Goal: Information Seeking & Learning: Understand process/instructions

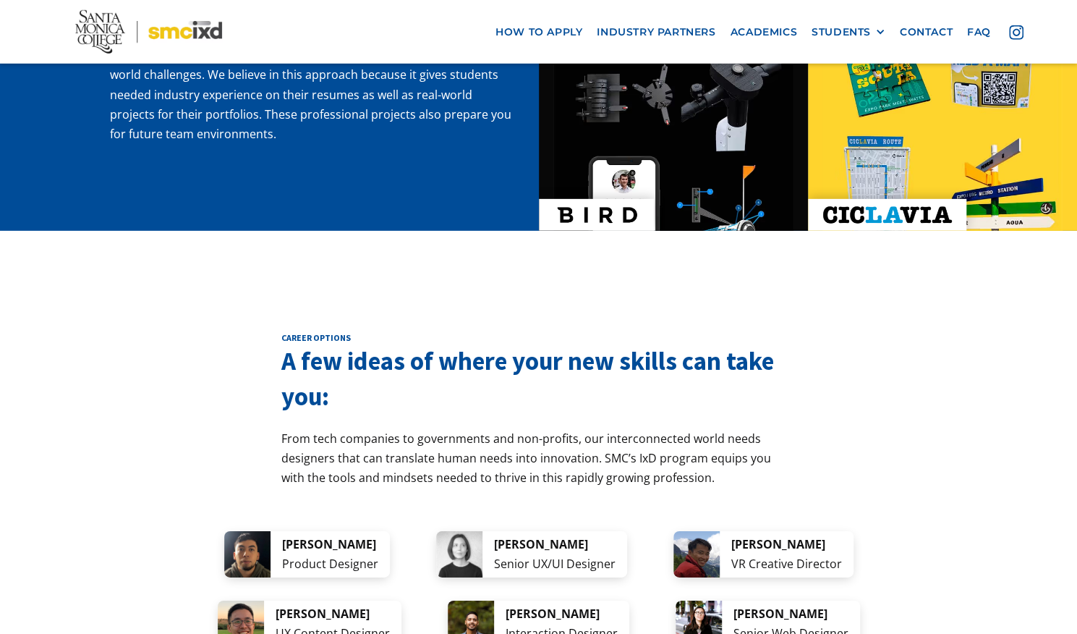
scroll to position [2541, 0]
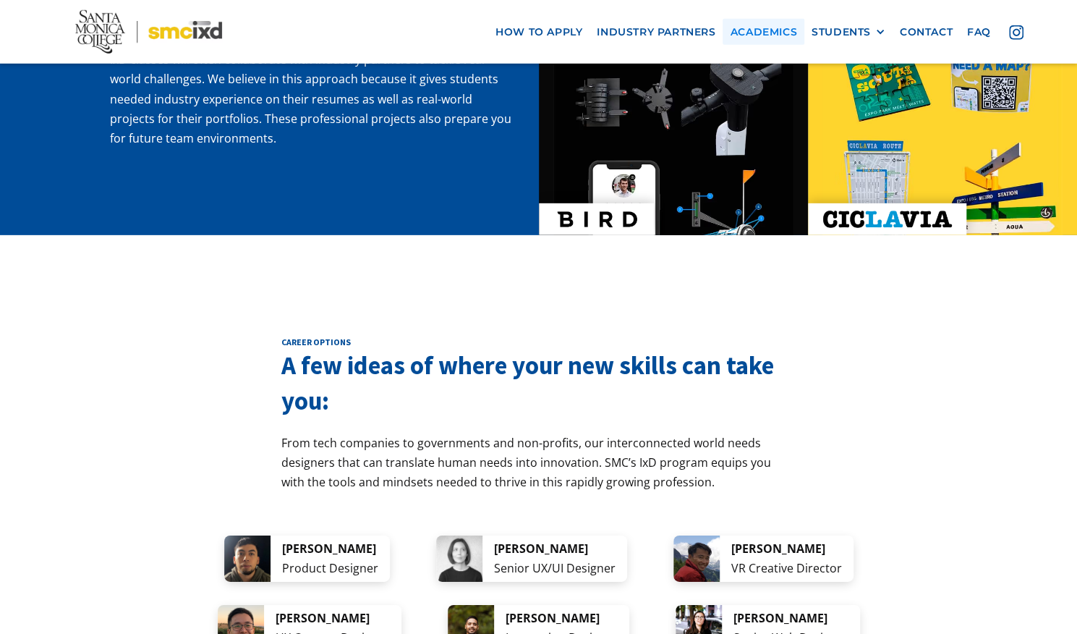
click at [763, 32] on link "Academics" at bounding box center [762, 31] width 81 height 27
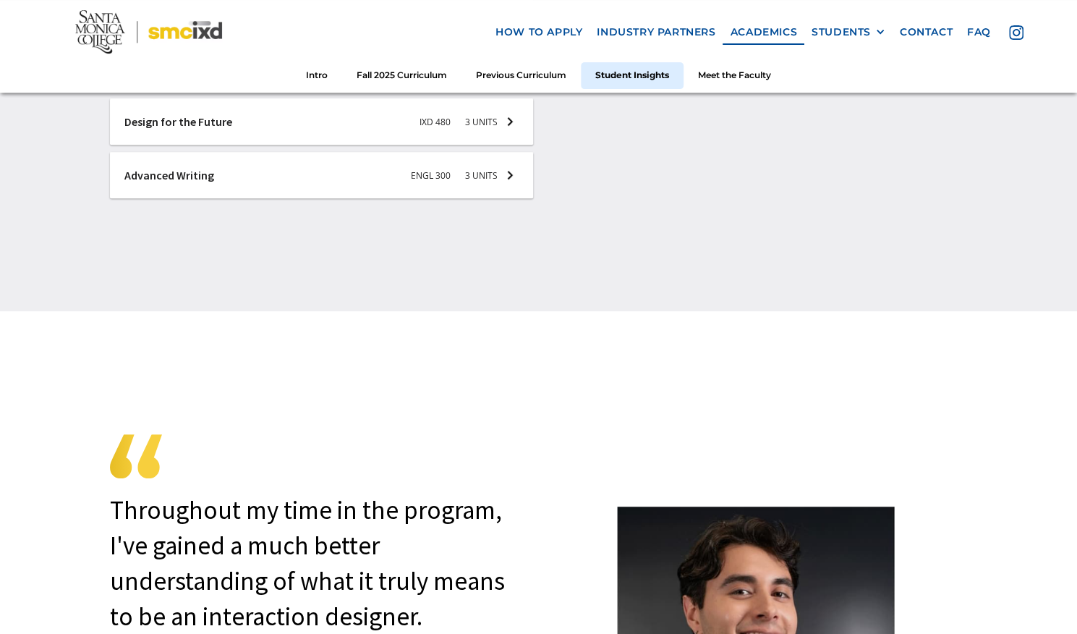
scroll to position [3506, 0]
click at [850, 40] on div "STUDENTS PROspective Students GRAD SHOW 2023 Current Students Alumni" at bounding box center [848, 31] width 88 height 27
click at [875, 33] on div at bounding box center [880, 32] width 10 height 10
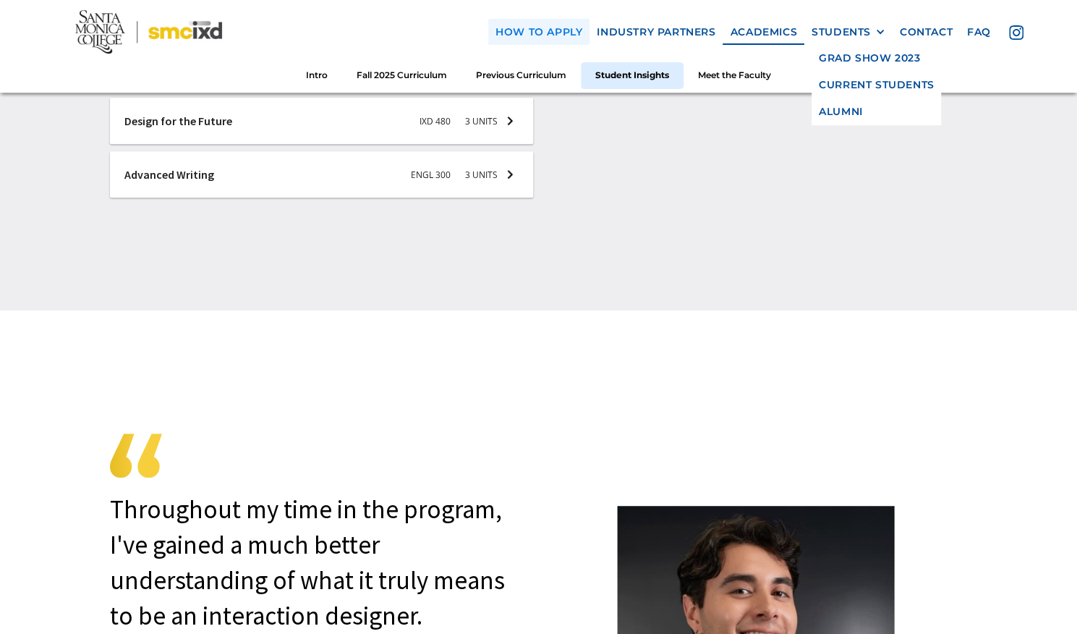
click at [531, 30] on link "how to apply" at bounding box center [538, 31] width 101 height 27
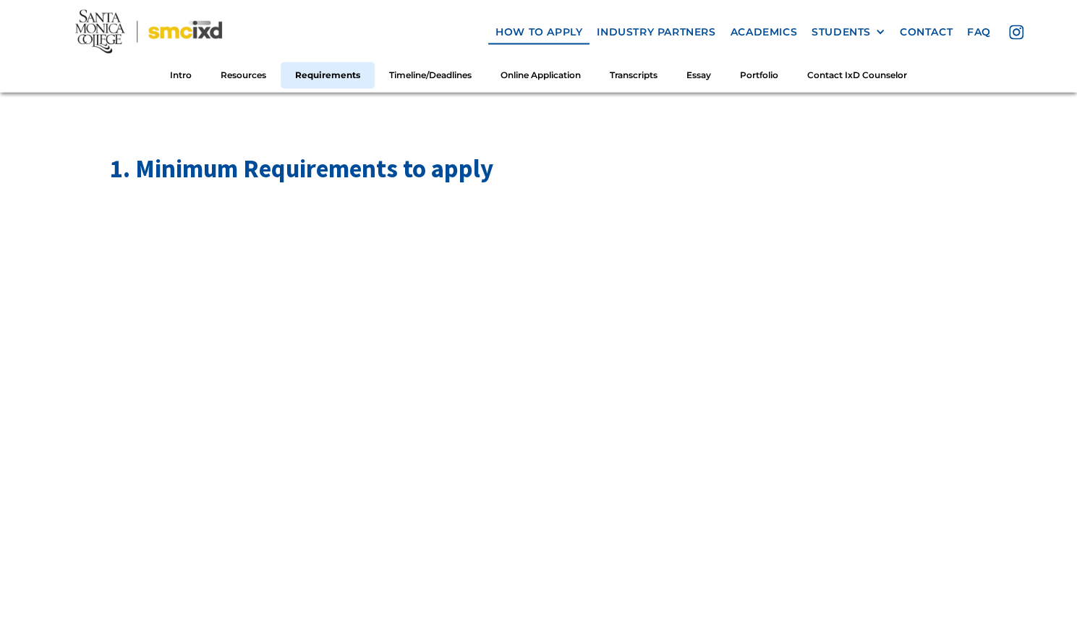
scroll to position [1679, 0]
